Goal: Contribute content: Contribute content

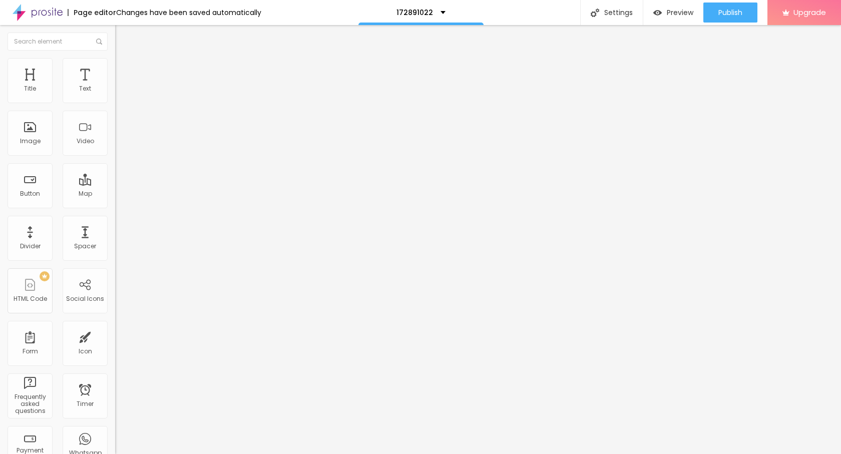
click at [115, 86] on span "Add image" at bounding box center [135, 82] width 41 height 9
click at [115, 205] on input "https://" at bounding box center [175, 200] width 120 height 10
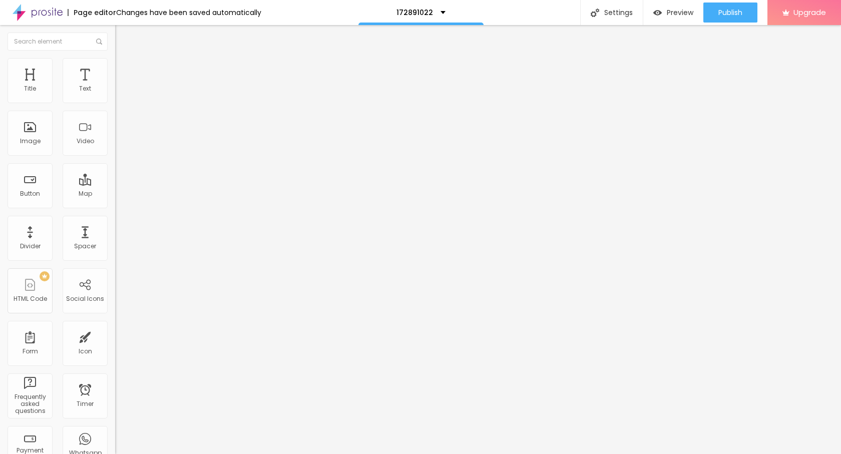
paste input "[DOMAIN_NAME][URL]"
type input "[URL][DOMAIN_NAME]"
click at [115, 229] on div "Change image Image description (Alt) Align Aspect Ratio Original Cinema 16:9 De…" at bounding box center [172, 153] width 115 height 151
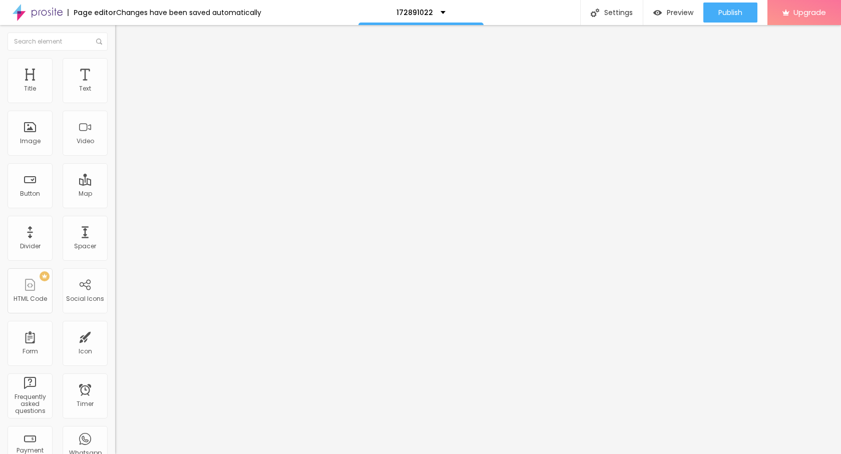
click at [115, 223] on img at bounding box center [117, 220] width 5 height 5
click at [729, 19] on div "Publish" at bounding box center [731, 13] width 24 height 20
